Goal: Communication & Community: Answer question/provide support

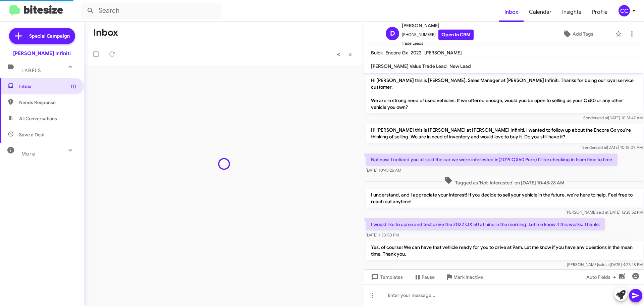
scroll to position [30, 0]
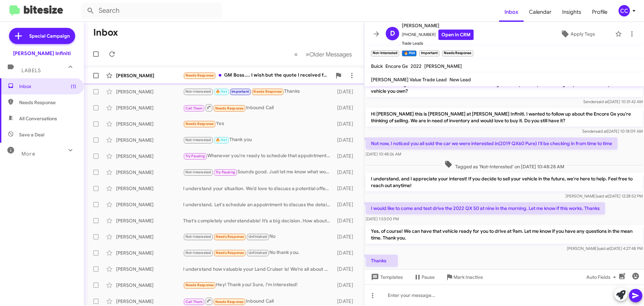
click at [273, 75] on div "Needs Response GM Boss.... I wish but the quote I received for our trade was wa…" at bounding box center [257, 75] width 149 height 8
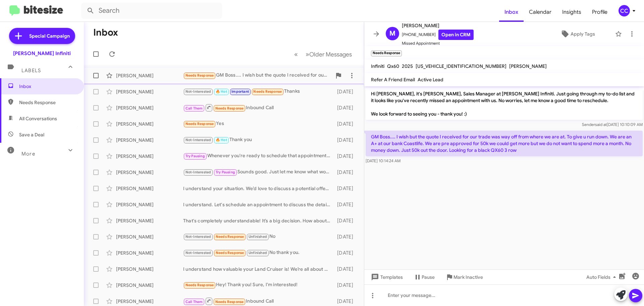
click at [293, 74] on div "Needs Response GM Boss.... I wish but the quote I received for our trade was wa…" at bounding box center [257, 75] width 149 height 8
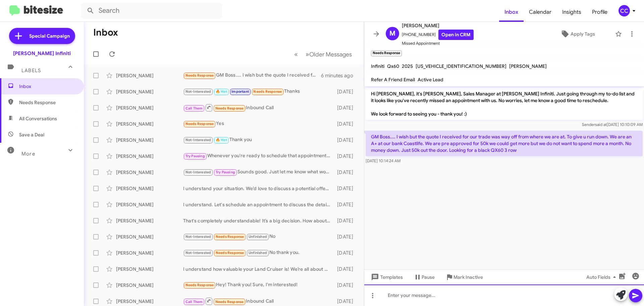
click at [548, 296] on div at bounding box center [504, 294] width 280 height 21
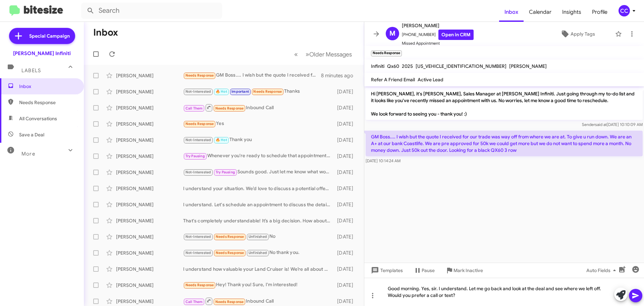
click at [637, 297] on icon at bounding box center [636, 295] width 8 height 8
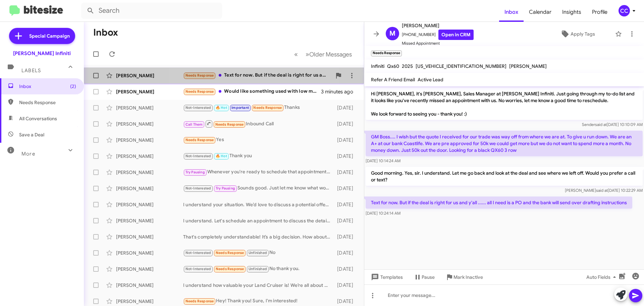
click at [234, 78] on div "Needs Response Text for now. But if the deal is right for us and y'all ...... a…" at bounding box center [257, 75] width 149 height 8
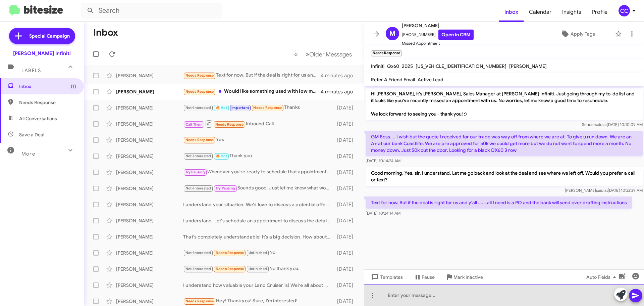
click at [467, 295] on div at bounding box center [504, 294] width 280 height 21
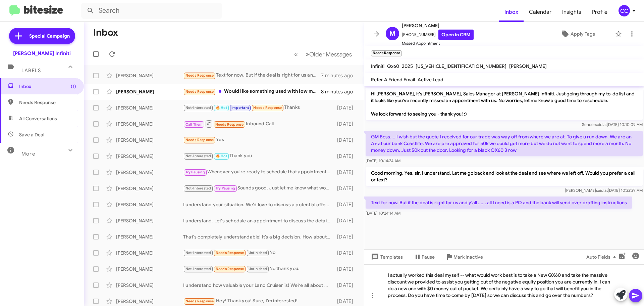
click at [631, 297] on button at bounding box center [635, 295] width 13 height 13
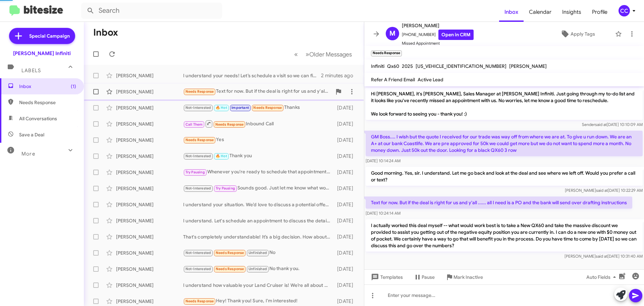
click at [297, 92] on div "Needs Response Text for now. But if the deal is right for us and y'all ...... a…" at bounding box center [257, 92] width 149 height 8
click at [285, 71] on div "Margo Byrne I understand your needs! Let’s schedule a visit so we can find the …" at bounding box center [223, 75] width 269 height 13
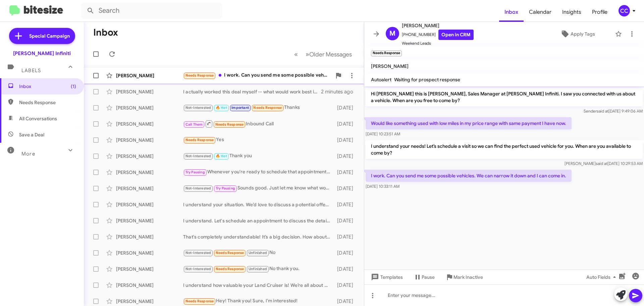
click at [257, 78] on div "Needs Response I work. Can you send me some possible vehicles. We can narrow it…" at bounding box center [257, 75] width 149 height 8
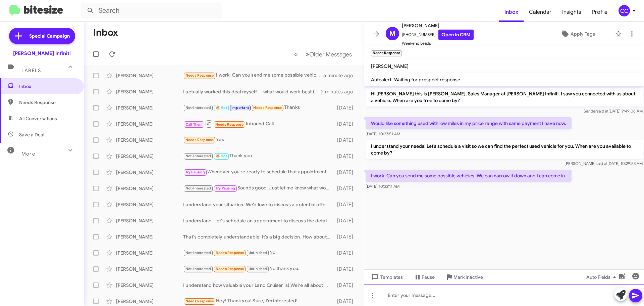
click at [445, 298] on div at bounding box center [504, 294] width 280 height 21
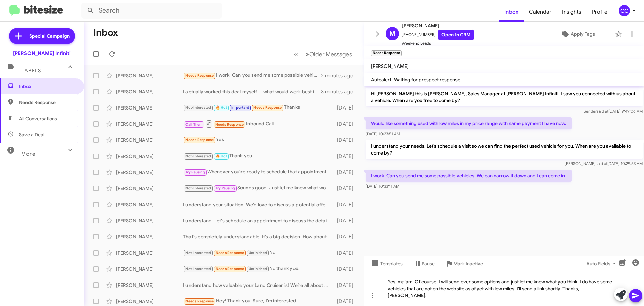
click at [634, 296] on icon at bounding box center [636, 295] width 8 height 8
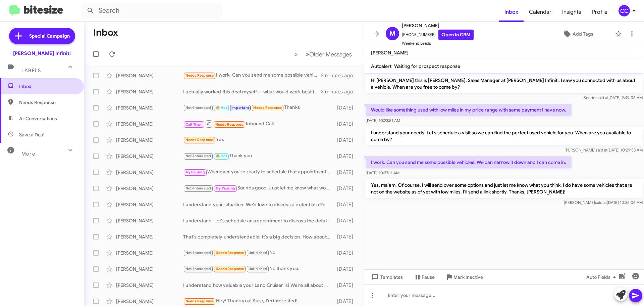
click at [52, 83] on span "Inbox" at bounding box center [47, 86] width 57 height 7
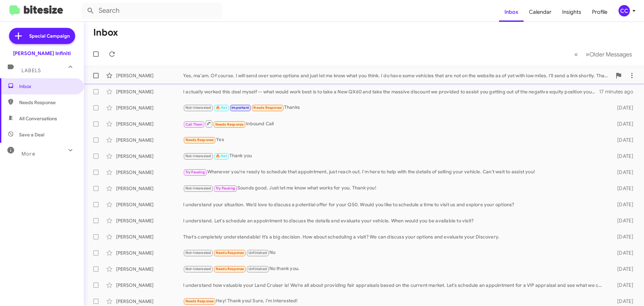
click at [161, 79] on div "[PERSON_NAME]" at bounding box center [149, 75] width 67 height 7
